Goal: Find specific page/section

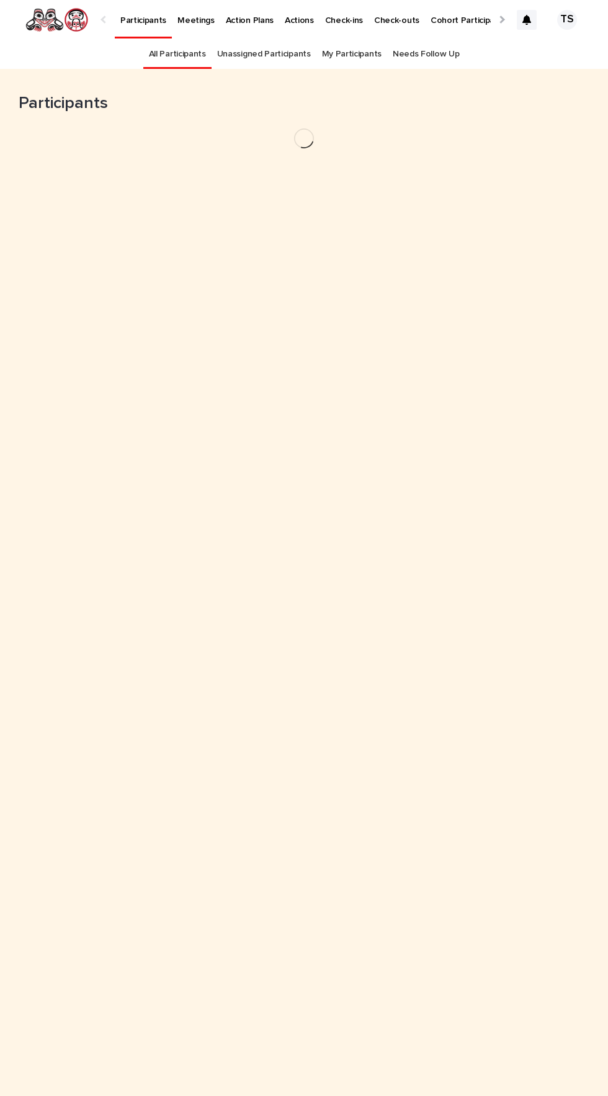
scroll to position [40, 0]
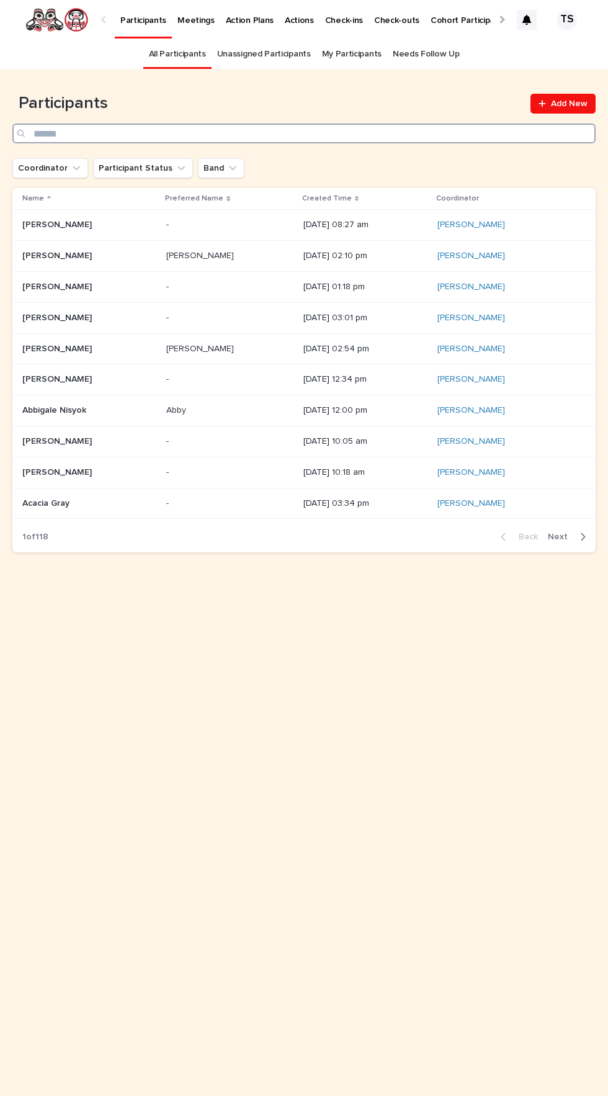
click at [443, 123] on input "Search" at bounding box center [303, 133] width 583 height 20
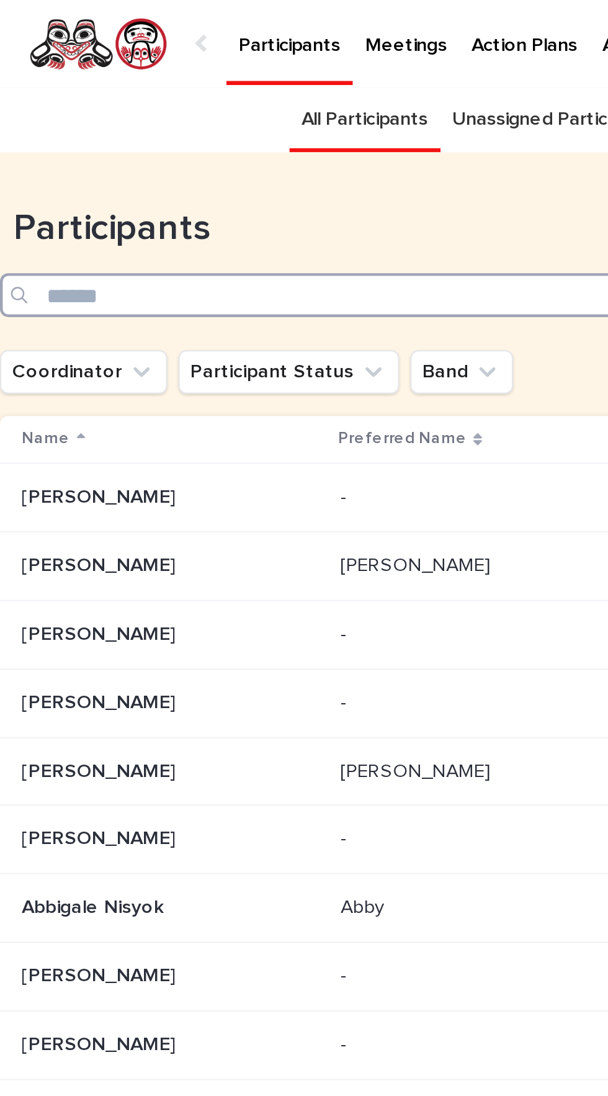
click at [207, 123] on input "Search" at bounding box center [303, 133] width 583 height 20
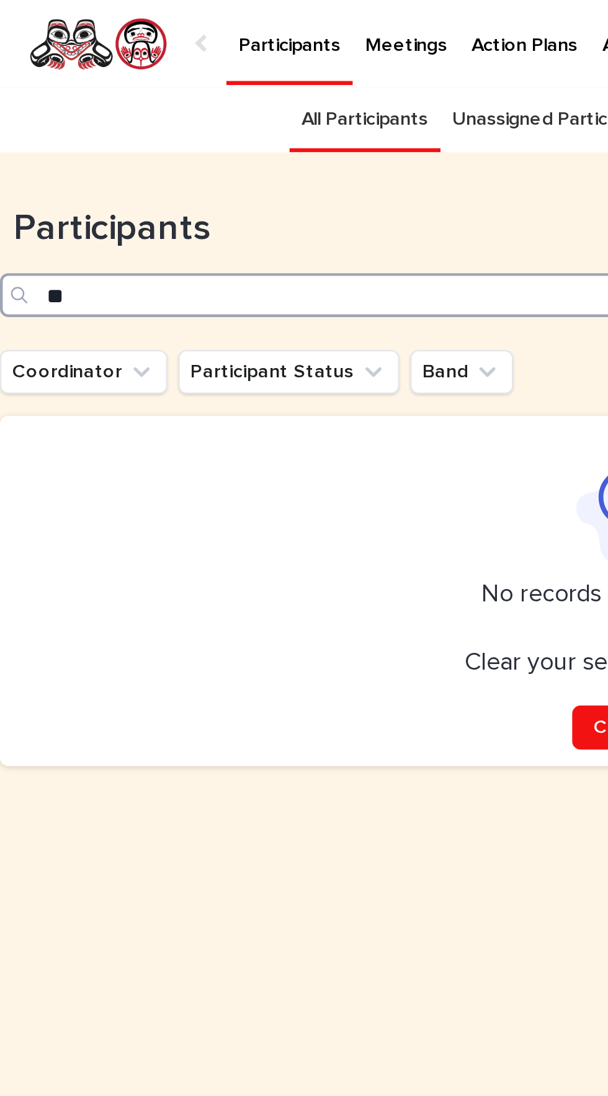
type input "*"
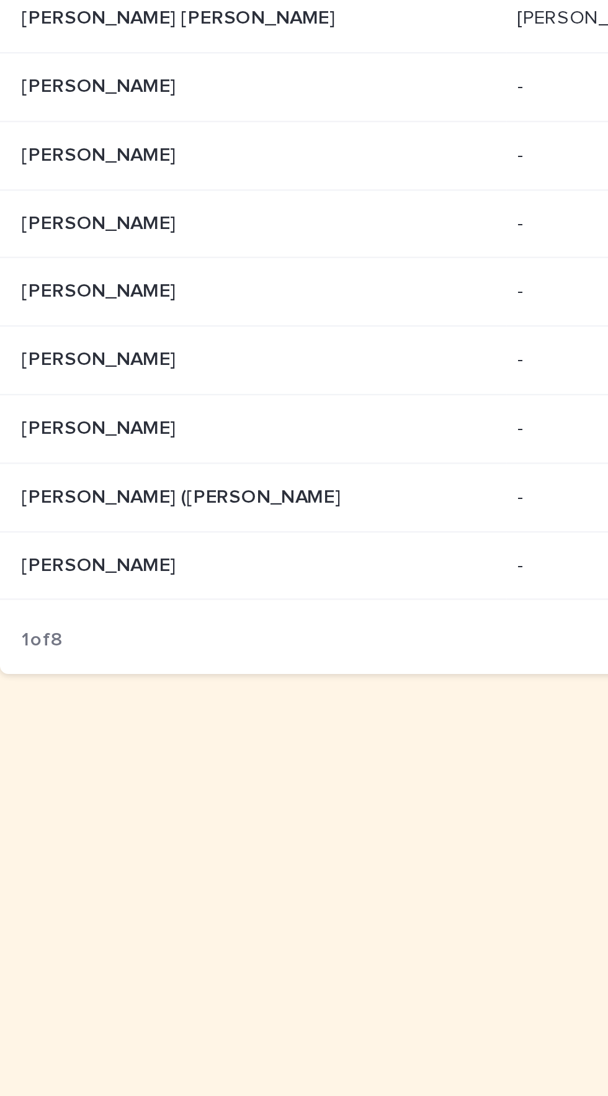
type input "***"
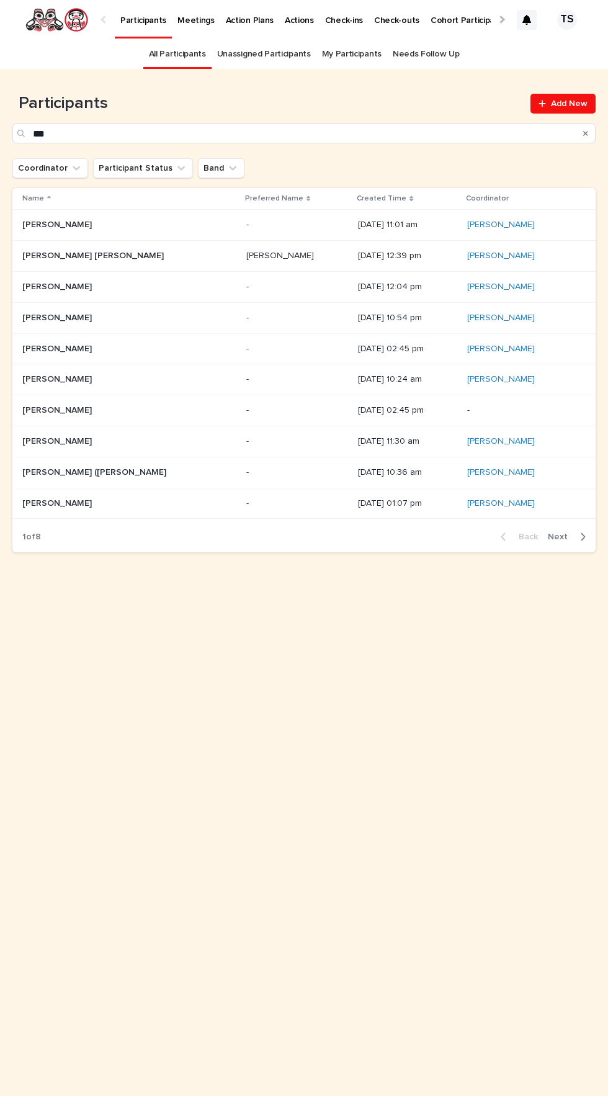
click at [571, 532] on span "Next" at bounding box center [561, 536] width 27 height 9
click at [565, 532] on span "Next" at bounding box center [561, 536] width 27 height 9
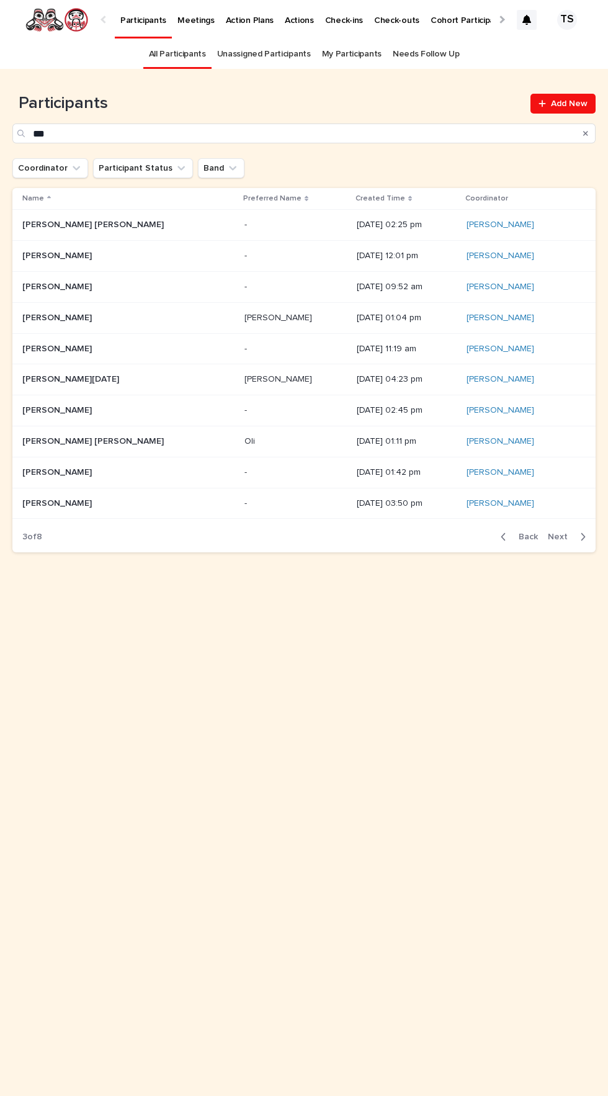
click at [561, 532] on span "Next" at bounding box center [561, 536] width 27 height 9
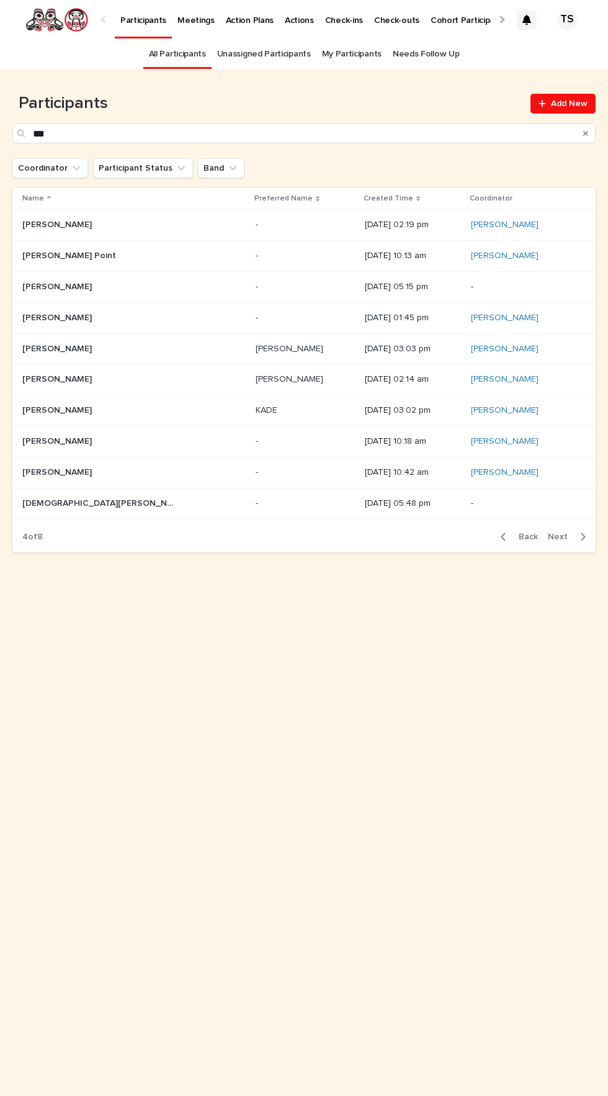
click at [571, 532] on span "Next" at bounding box center [561, 536] width 27 height 9
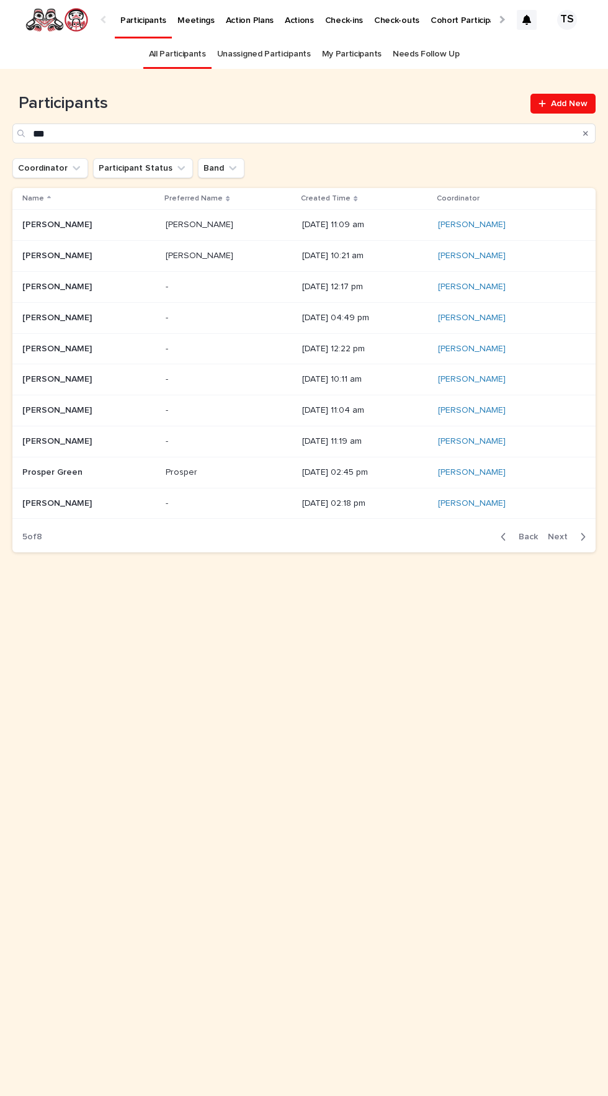
click at [569, 531] on button "Next" at bounding box center [569, 536] width 53 height 11
